Goal: Find specific page/section

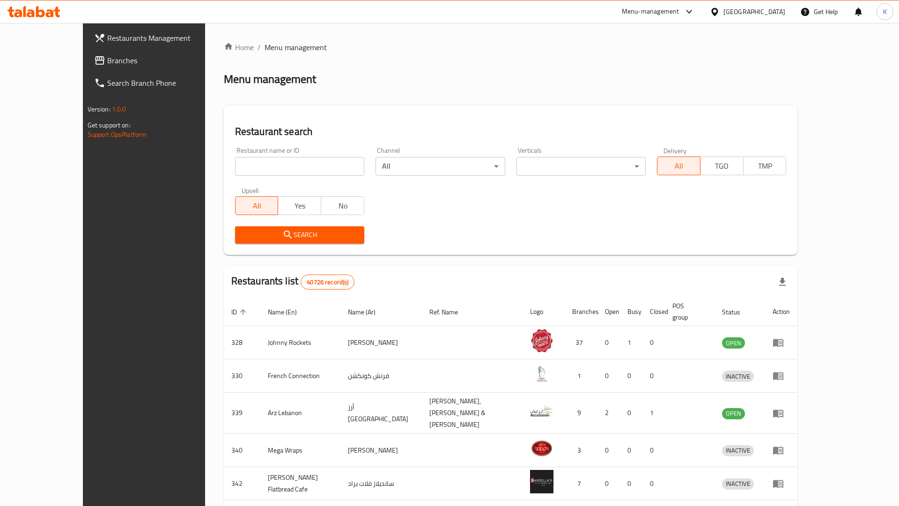
click at [235, 167] on input "search" at bounding box center [299, 166] width 129 height 19
paste input "5699"
type input "5699"
click at [243, 234] on span "Search" at bounding box center [300, 235] width 114 height 12
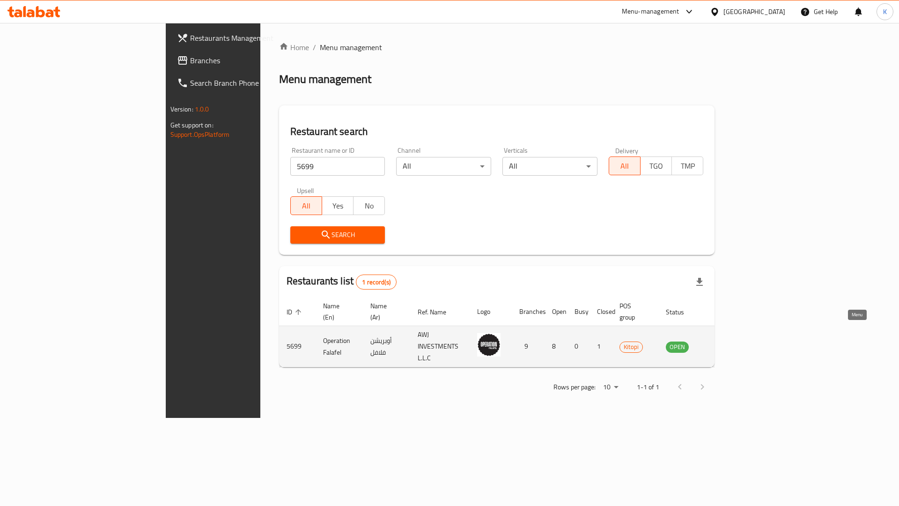
click at [700, 319] on icon "enhanced table" at bounding box center [720, 346] width 11 height 11
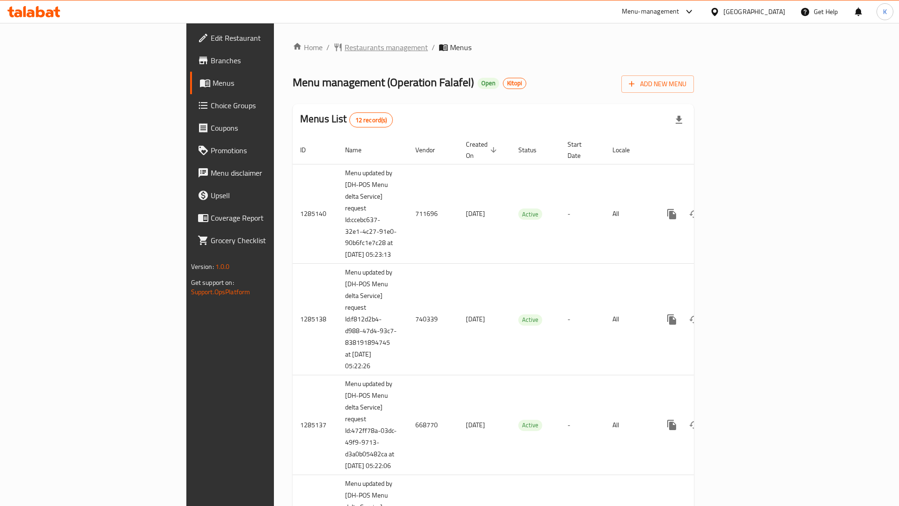
click at [345, 45] on span "Restaurants management" at bounding box center [386, 47] width 83 height 11
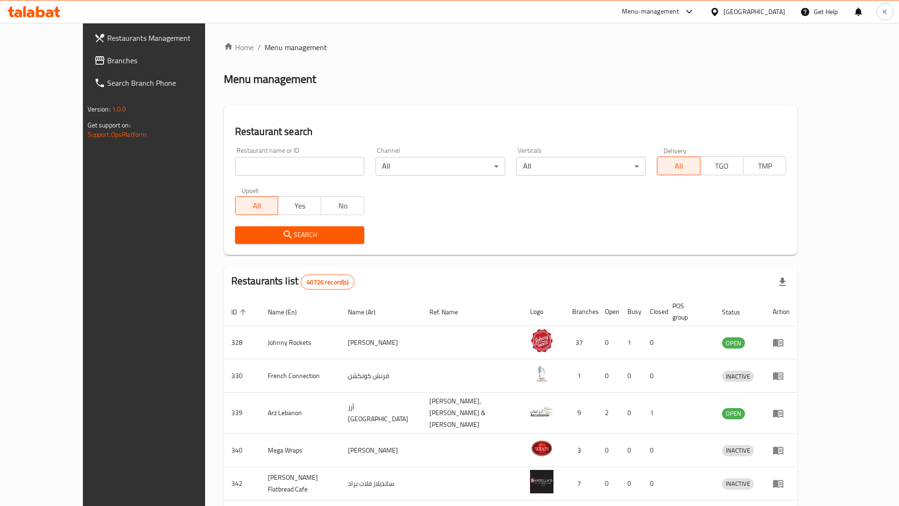
click at [23, 14] on icon at bounding box center [24, 11] width 3 height 11
